Goal: Task Accomplishment & Management: Use online tool/utility

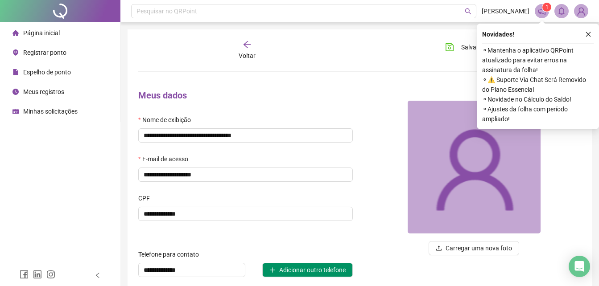
click at [19, 54] on div "Registrar ponto" at bounding box center [39, 53] width 54 height 18
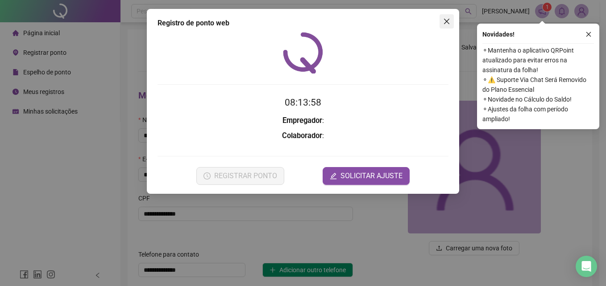
click at [448, 26] on button "Close" at bounding box center [446, 21] width 14 height 14
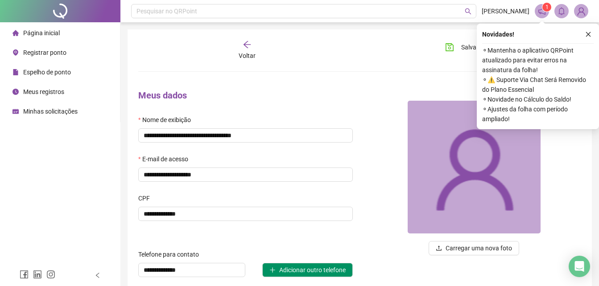
click at [78, 55] on li "Registrar ponto" at bounding box center [60, 53] width 116 height 18
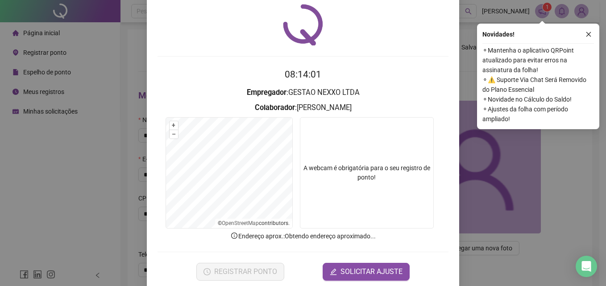
scroll to position [42, 0]
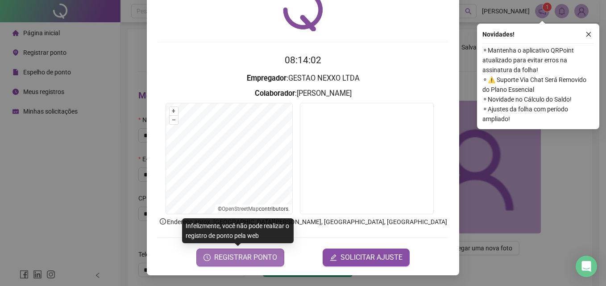
click at [261, 258] on span "REGISTRAR PONTO" at bounding box center [245, 257] width 63 height 11
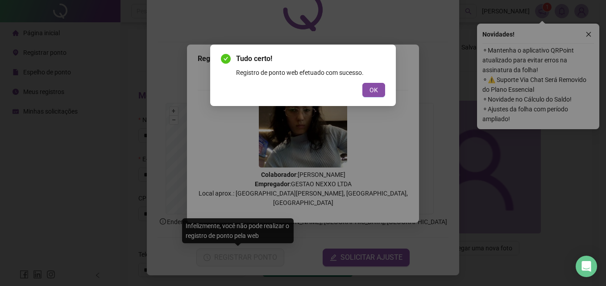
click at [363, 99] on div "Tudo certo! Registro de ponto web efetuado com sucesso. OK" at bounding box center [303, 76] width 186 height 62
click at [377, 89] on span "OK" at bounding box center [373, 90] width 8 height 10
